Goal: Information Seeking & Learning: Learn about a topic

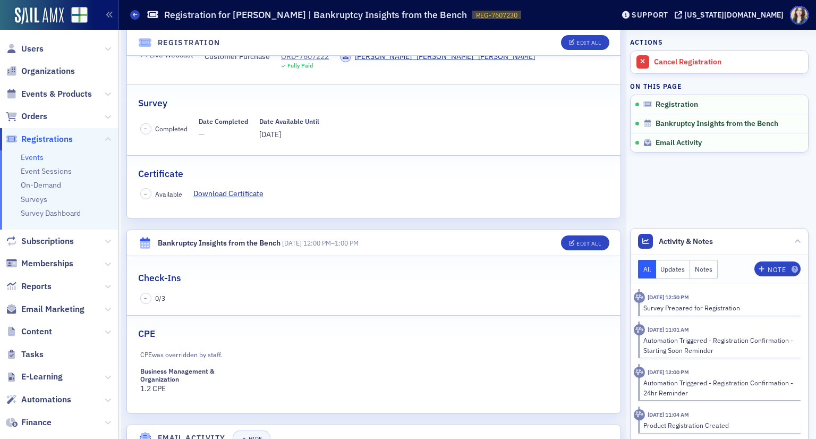
scroll to position [155, 0]
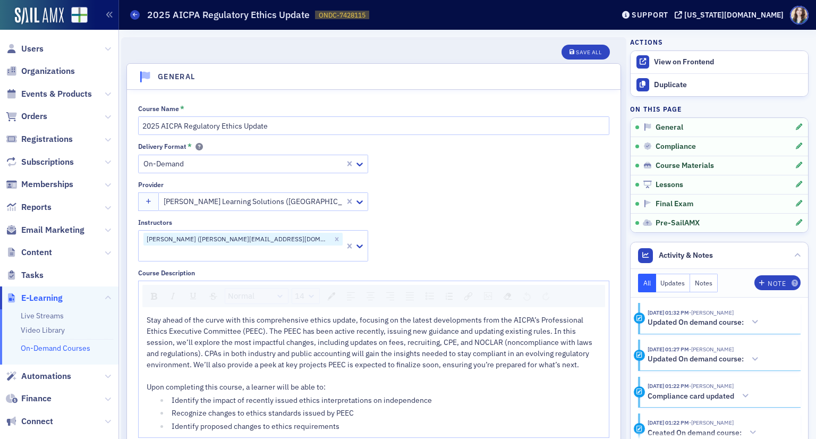
scroll to position [1276, 0]
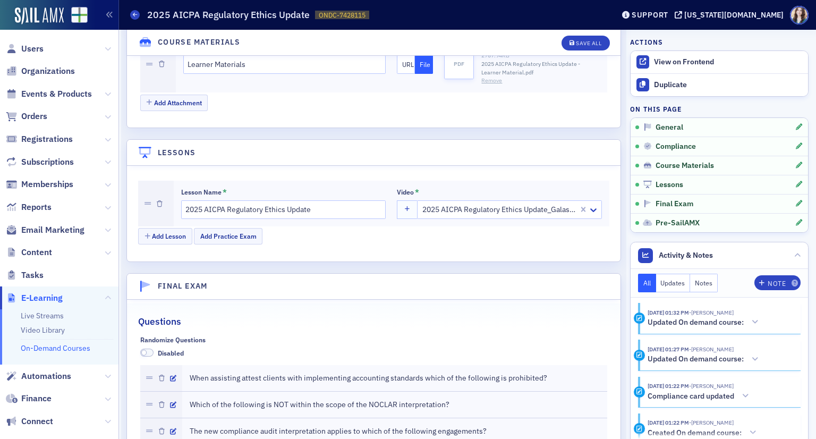
click at [351, 73] on div "Name Learner Materials URL File pdf PDF 2767.94 KB 2025 AICPA Regulatory Ethics…" at bounding box center [392, 64] width 432 height 57
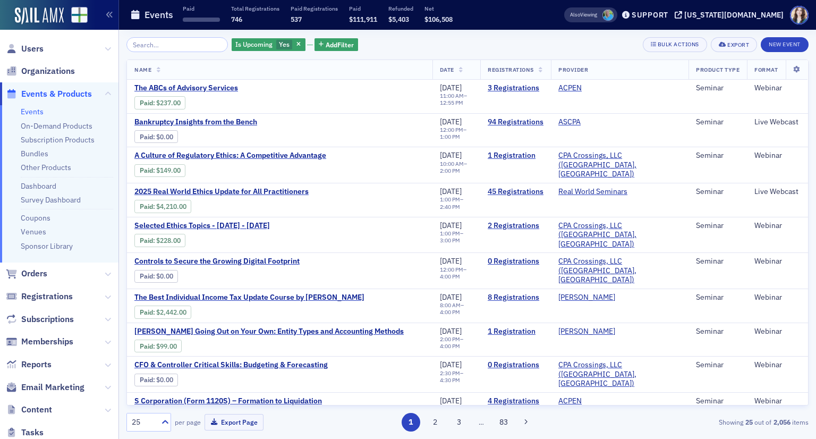
click at [558, 39] on div "Is Upcoming Yes Add Filter Bulk Actions Export New Event" at bounding box center [467, 44] width 682 height 15
click at [413, 47] on div "Is Upcoming Yes Add Filter Bulk Actions Export New Event" at bounding box center [467, 44] width 682 height 15
